Goal: Transaction & Acquisition: Book appointment/travel/reservation

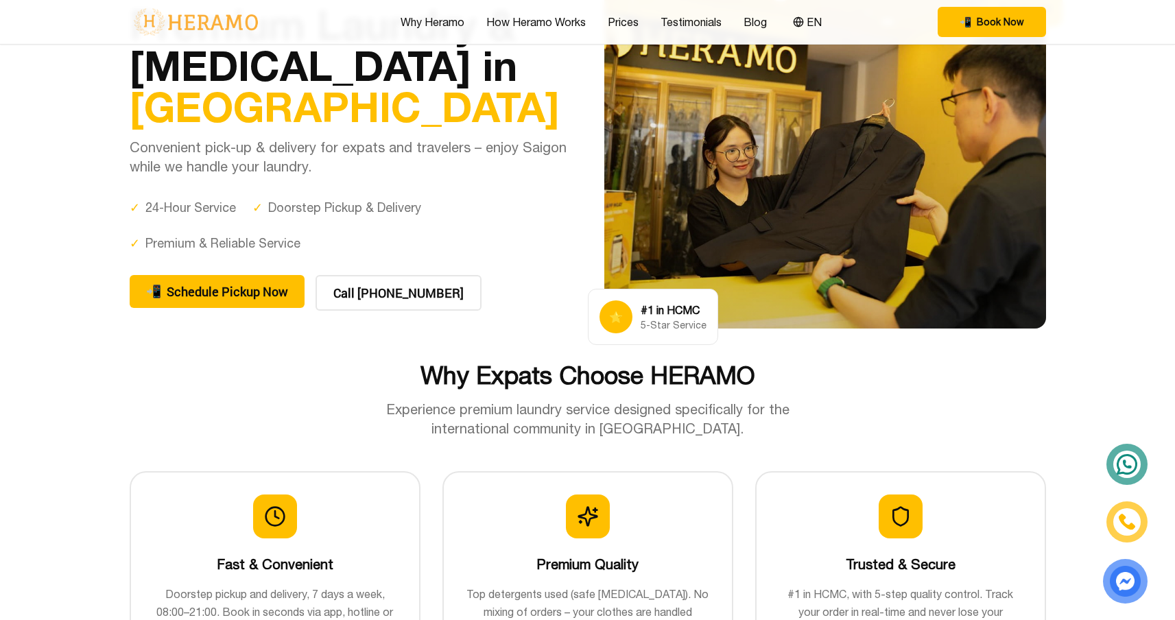
scroll to position [93, 0]
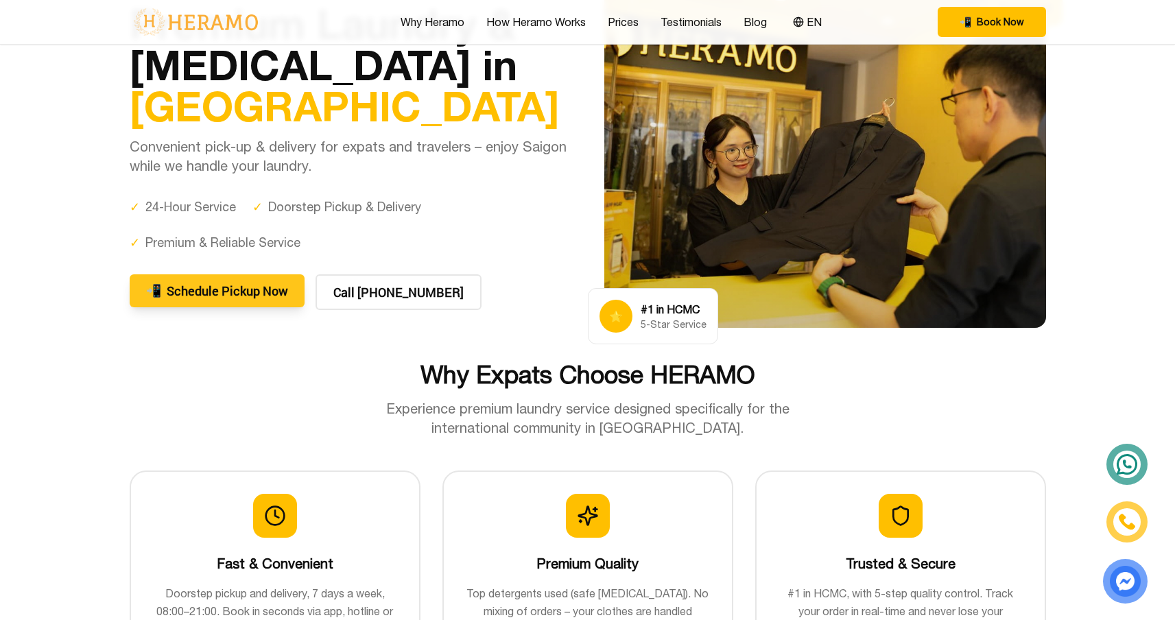
click at [266, 290] on button "📲 Schedule Pickup Now" at bounding box center [217, 290] width 175 height 33
click at [237, 295] on button "📲 Schedule Pickup Now" at bounding box center [217, 290] width 175 height 33
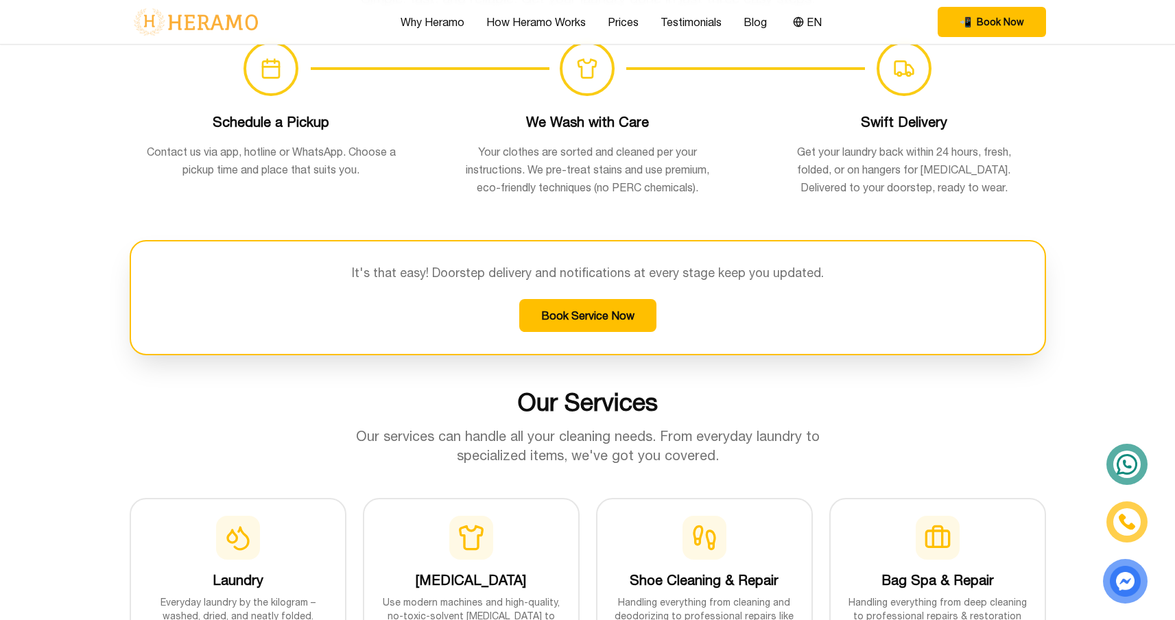
scroll to position [0, 0]
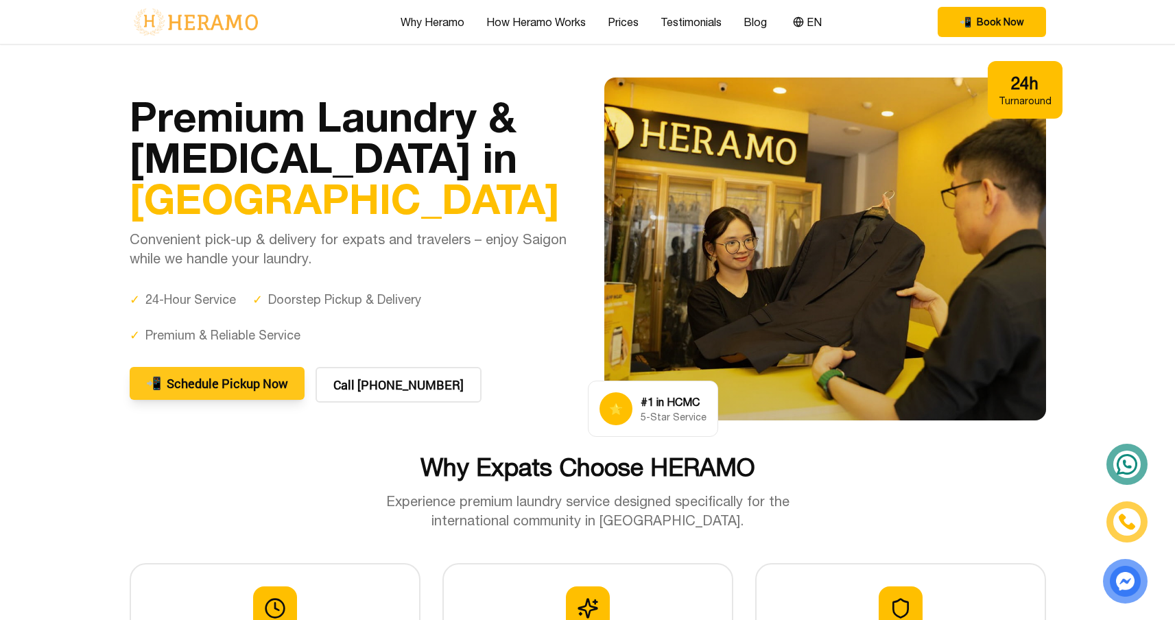
click at [256, 379] on button "📲 Schedule Pickup Now" at bounding box center [217, 383] width 175 height 33
